Goal: Book appointment/travel/reservation

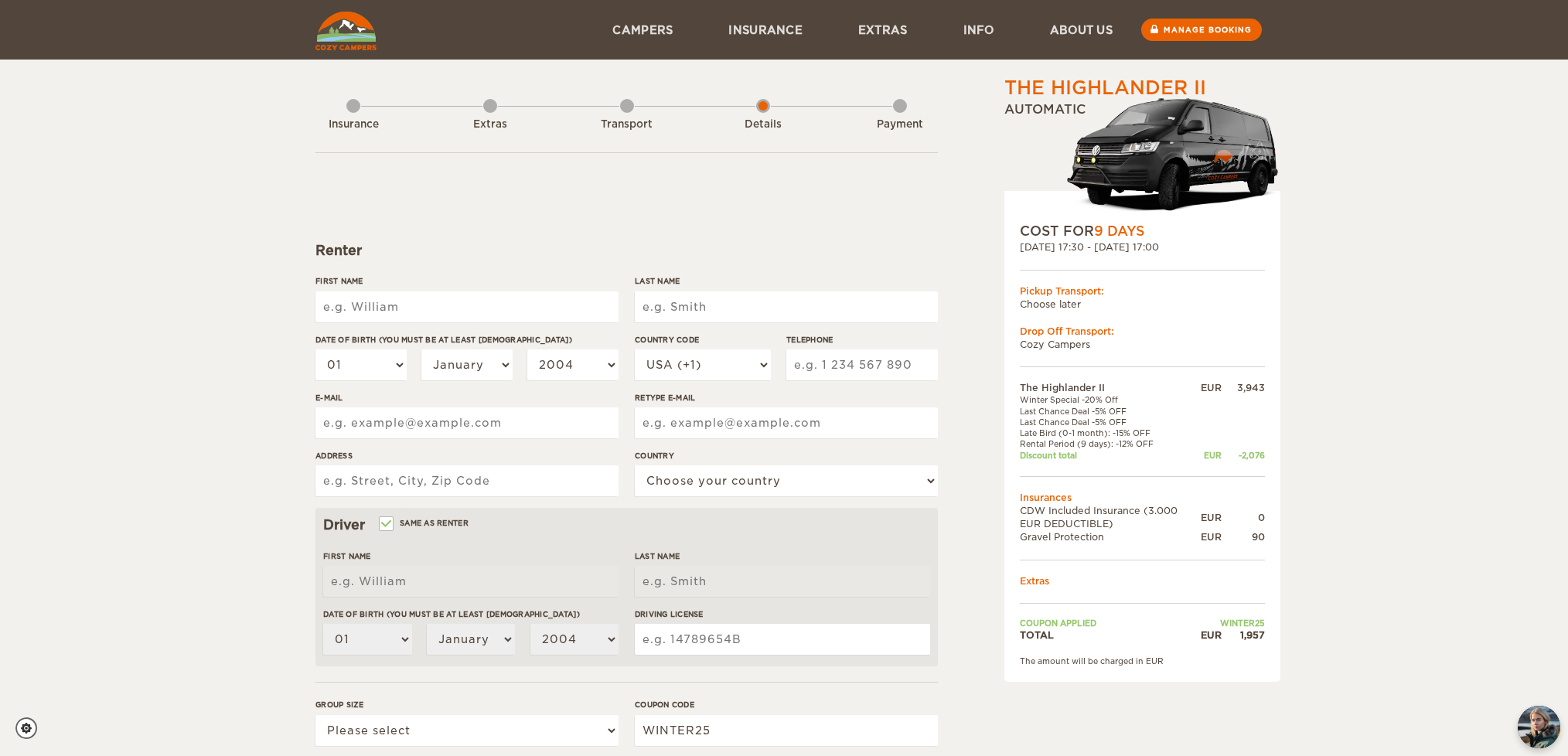
click at [369, 310] on input "First Name" at bounding box center [466, 307] width 303 height 31
type input "Tracy"
type input "Kubo"
type input "2251 Eudora Street"
select select "222"
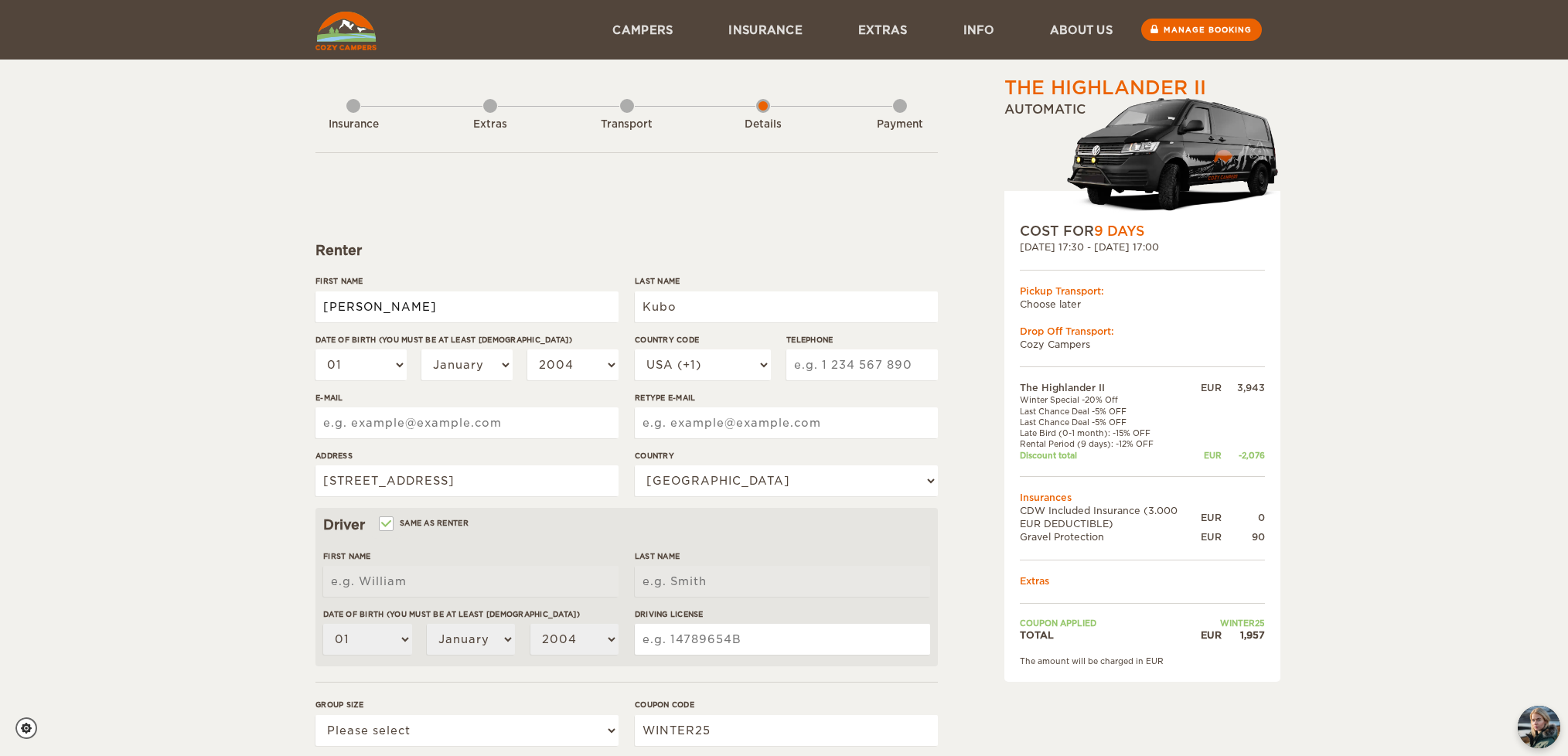
type input "Tracy"
type input "Kubo"
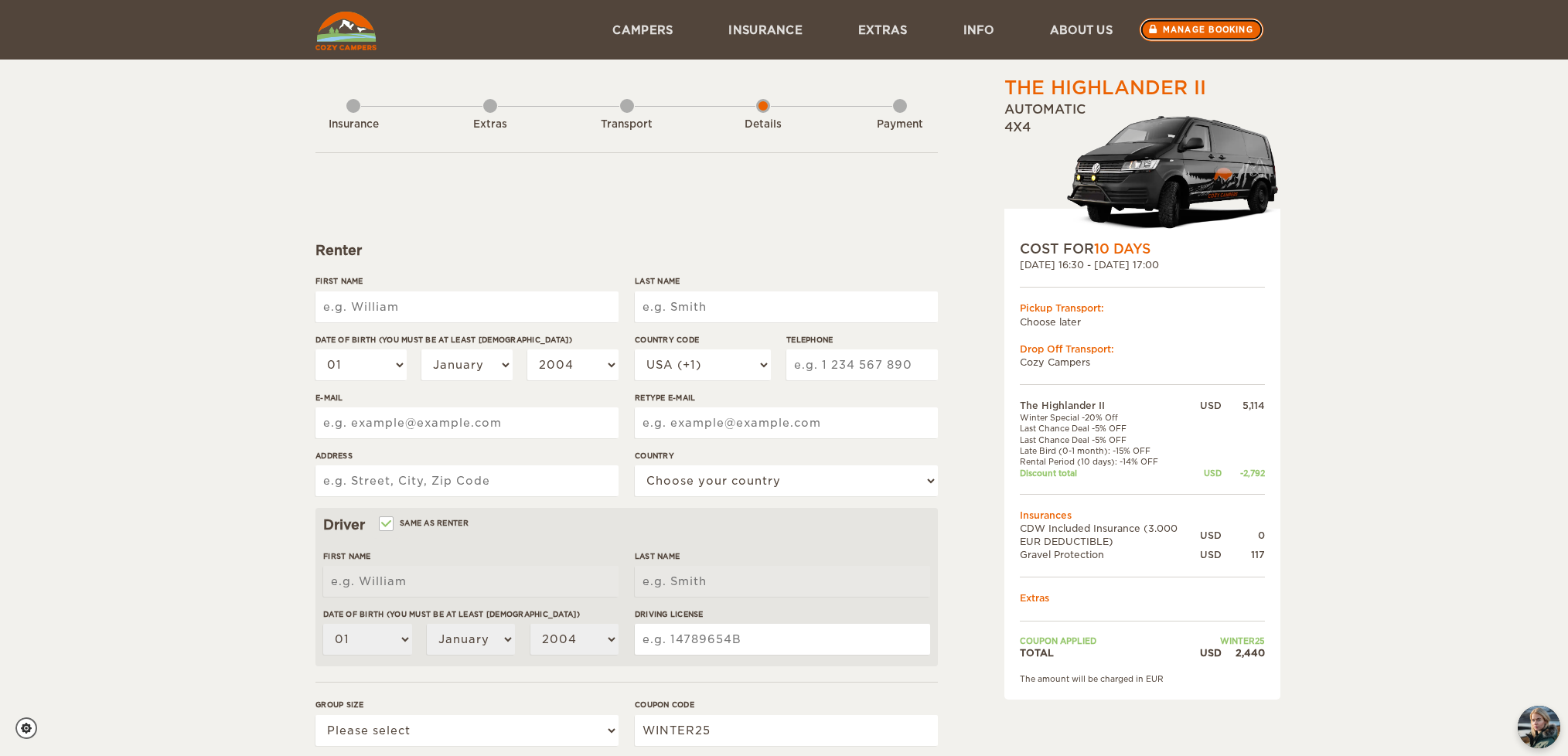
click at [1180, 35] on link "Manage booking" at bounding box center [1202, 30] width 125 height 23
